Goal: Task Accomplishment & Management: Manage account settings

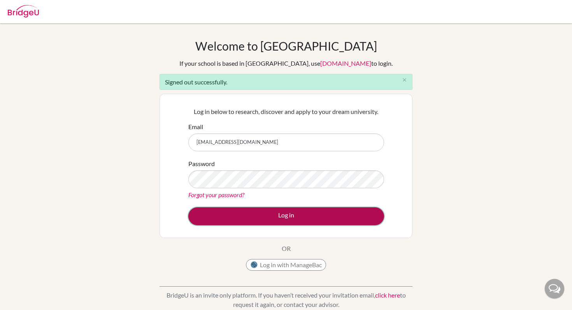
click at [197, 217] on button "Log in" at bounding box center [286, 217] width 196 height 18
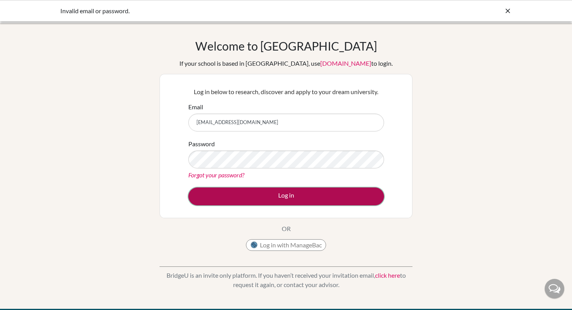
click at [264, 190] on button "Log in" at bounding box center [286, 197] width 196 height 18
